Goal: Transaction & Acquisition: Subscribe to service/newsletter

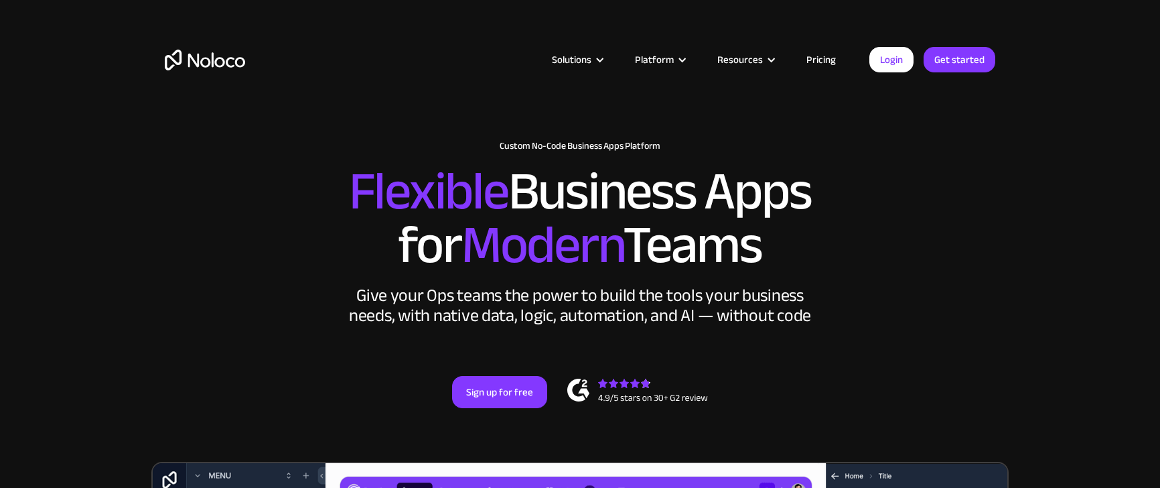
click at [825, 58] on link "Pricing" at bounding box center [821, 59] width 63 height 17
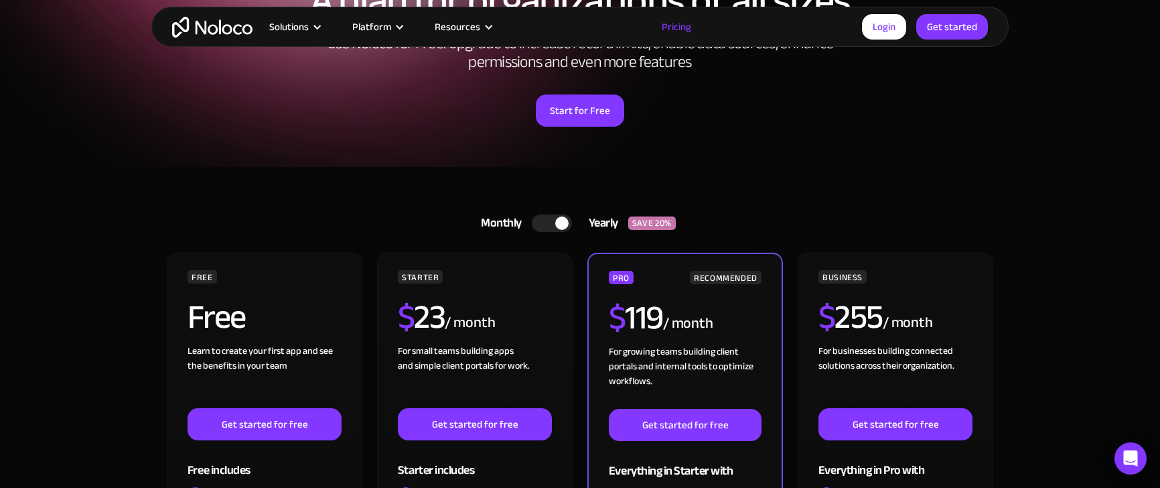
scroll to position [235, 0]
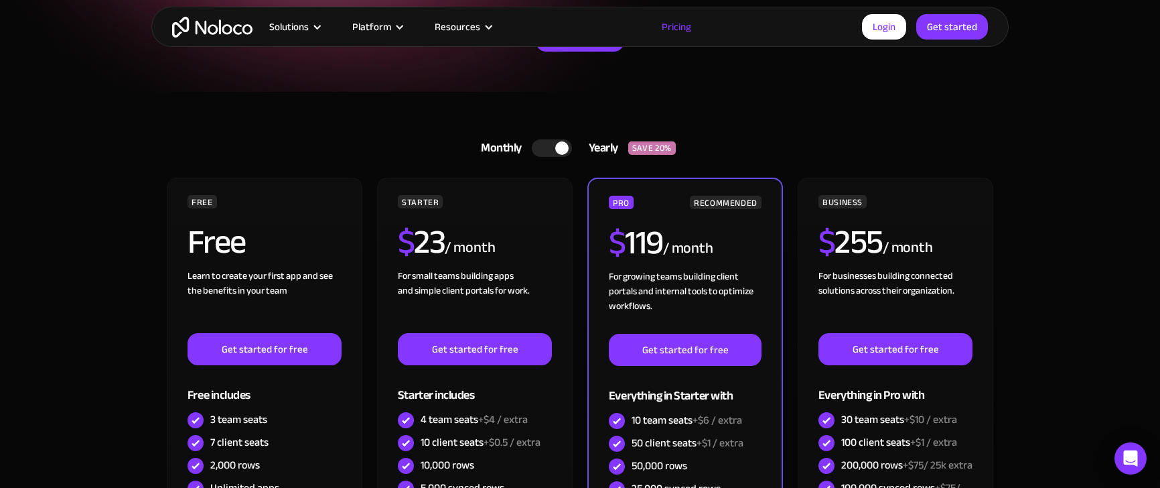
click at [543, 148] on div at bounding box center [552, 147] width 40 height 17
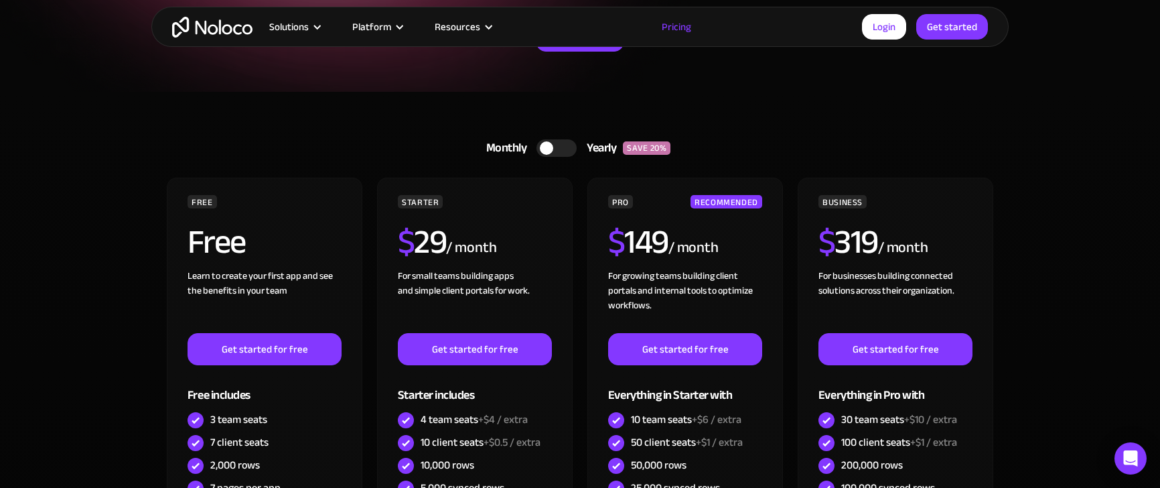
click at [569, 149] on div at bounding box center [557, 147] width 40 height 17
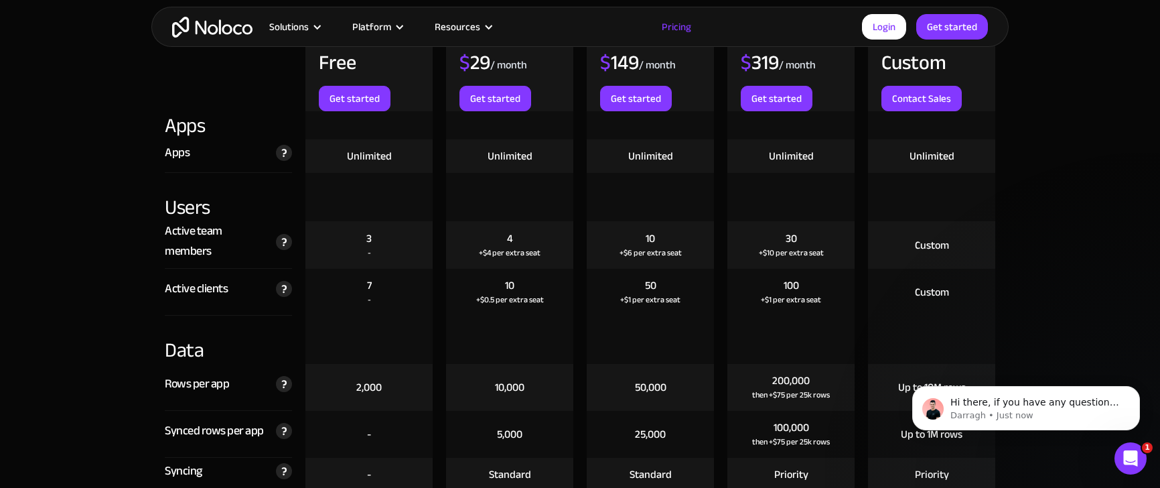
scroll to position [1532, 0]
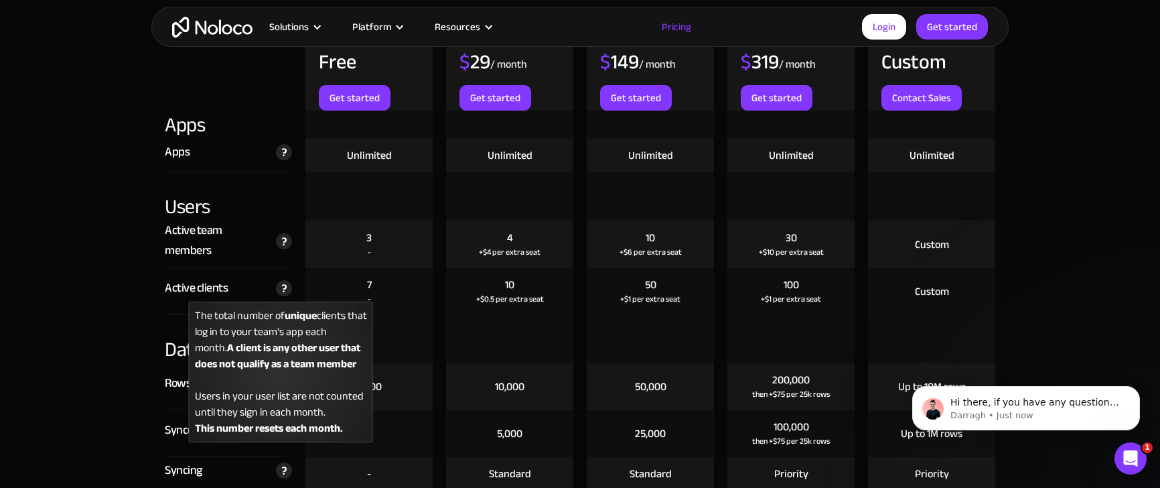
click at [282, 289] on img at bounding box center [284, 288] width 16 height 16
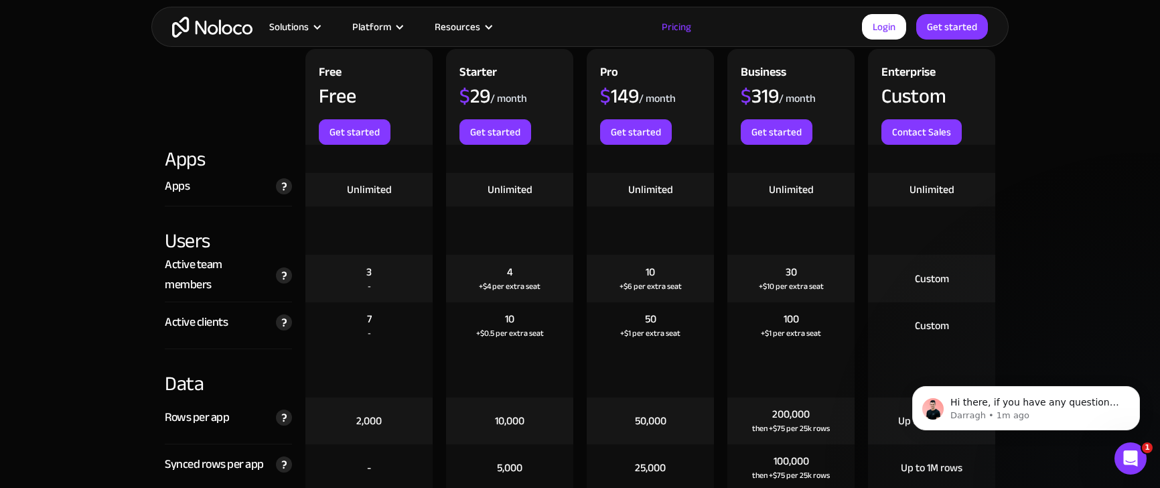
scroll to position [1498, 0]
drag, startPoint x: 601, startPoint y: 96, endPoint x: 680, endPoint y: 101, distance: 79.2
click at [680, 101] on div "Pro $ 149 / month Get started" at bounding box center [650, 97] width 127 height 96
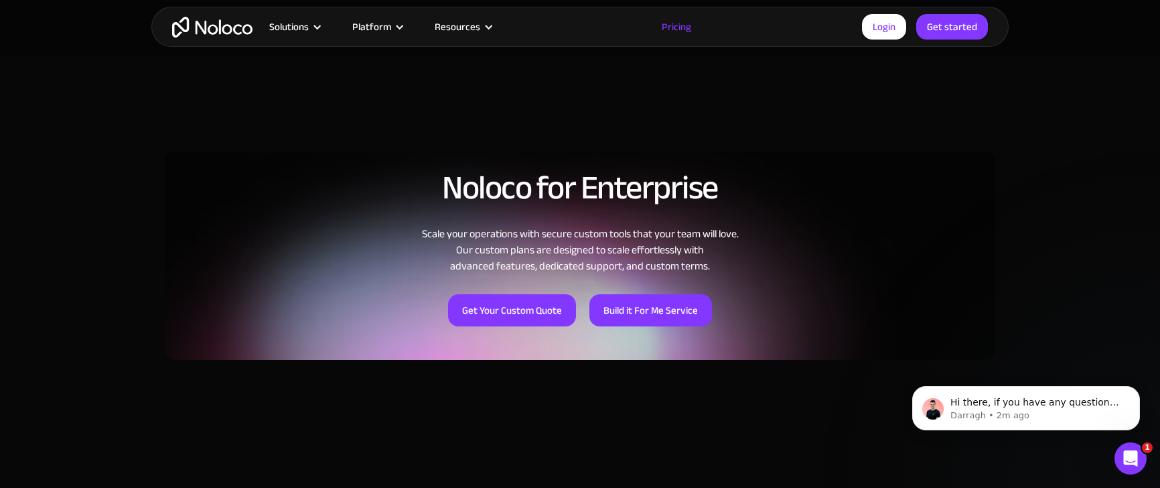
scroll to position [940, 0]
